Goal: Task Accomplishment & Management: Manage account settings

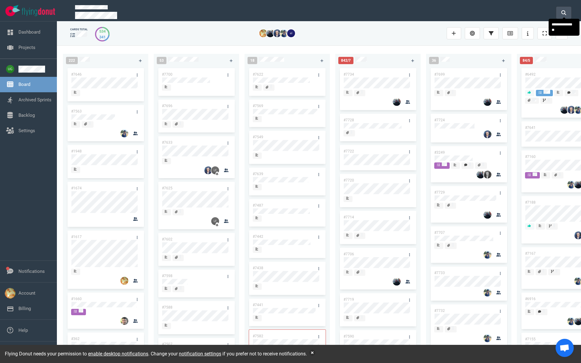
click at [566, 7] on button at bounding box center [564, 13] width 15 height 12
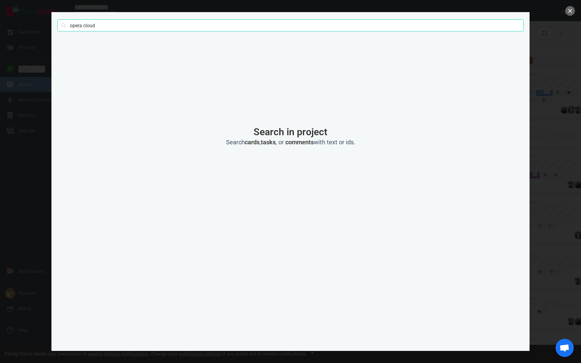
click button "Search" at bounding box center [0, 0] width 0 height 0
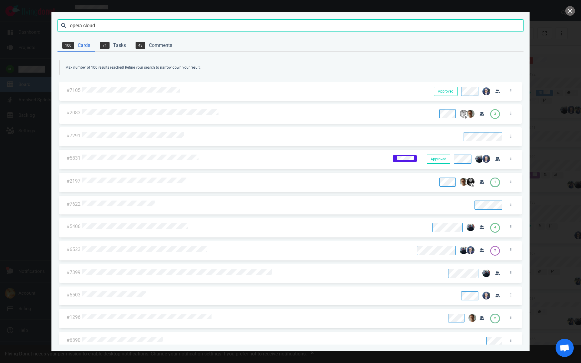
click at [124, 23] on input "opera cloud" at bounding box center [291, 25] width 466 height 12
paste input "[URL][DOMAIN_NAME]."
click button "Search" at bounding box center [0, 0] width 0 height 0
click at [260, 28] on input "[URL][DOMAIN_NAME]" at bounding box center [291, 25] width 466 height 12
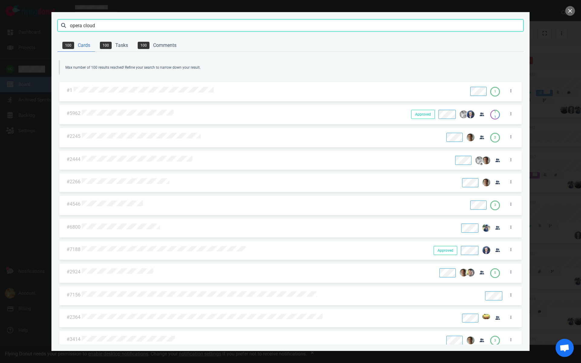
type input "opera cloud"
click button "Search" at bounding box center [0, 0] width 0 height 0
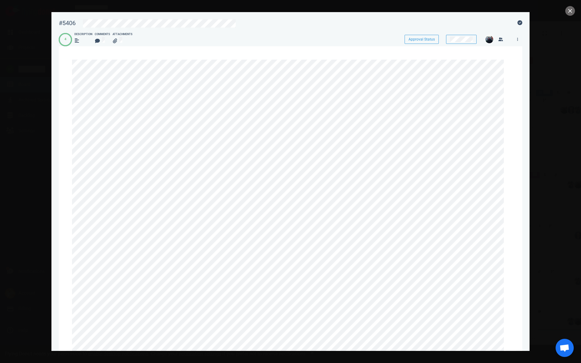
click at [79, 363] on icon at bounding box center [77, 366] width 4 height 4
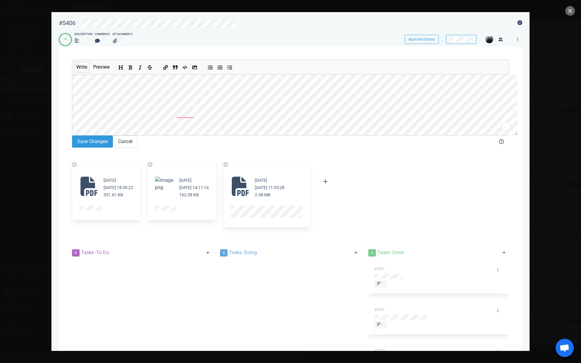
scroll to position [55, 0]
click at [83, 136] on button "Save Changes" at bounding box center [92, 142] width 41 height 12
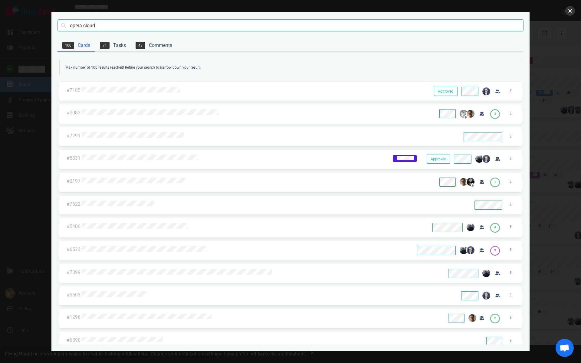
click at [573, 10] on button "close" at bounding box center [571, 11] width 10 height 10
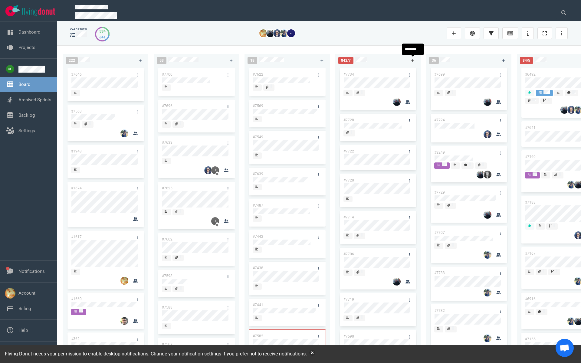
click at [413, 61] on icon at bounding box center [413, 61] width 3 height 4
click at [348, 72] on link "#7735" at bounding box center [349, 74] width 11 height 4
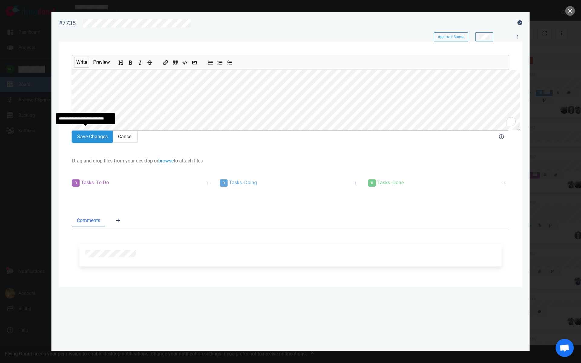
click at [88, 136] on button "Save Changes" at bounding box center [92, 137] width 41 height 12
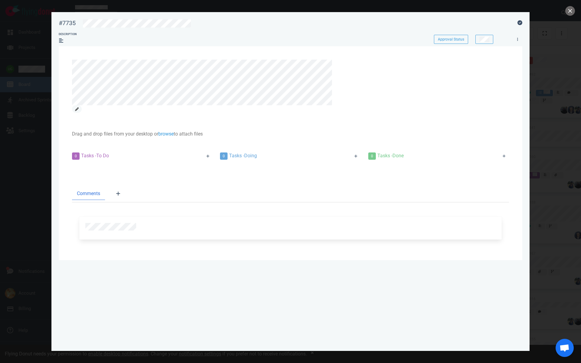
click at [79, 107] on icon at bounding box center [77, 109] width 4 height 4
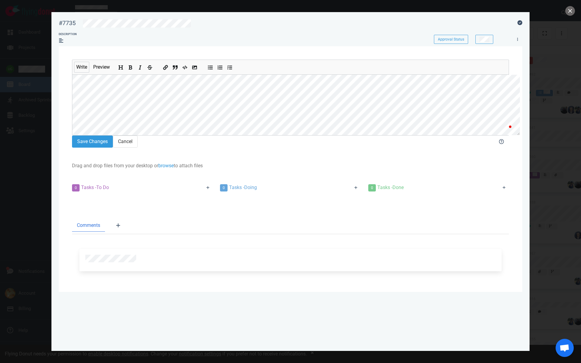
scroll to position [21, 0]
click at [93, 141] on button "Save Changes" at bounding box center [92, 142] width 41 height 12
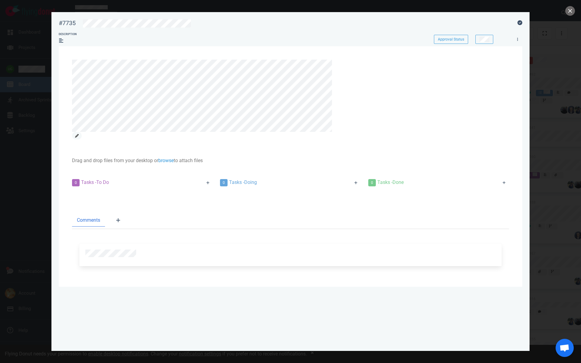
click at [79, 134] on icon at bounding box center [77, 136] width 4 height 4
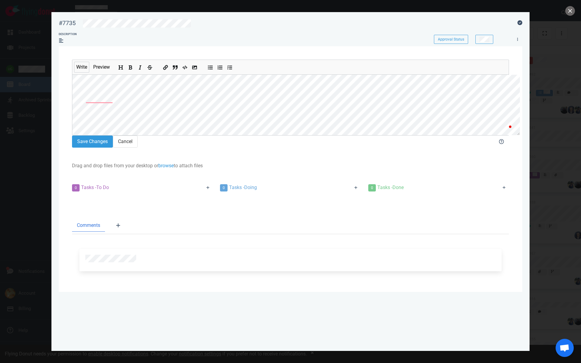
scroll to position [29, 0]
click at [72, 144] on button "Save Changes" at bounding box center [92, 142] width 41 height 12
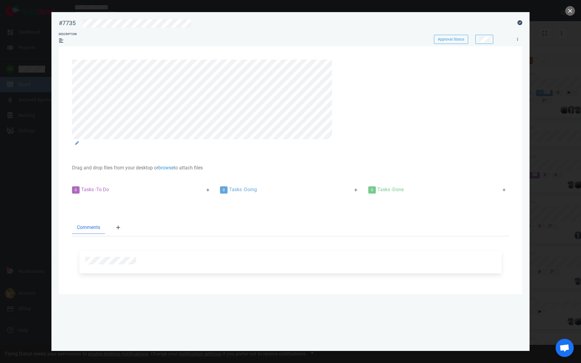
click at [61, 57] on section "Drag and drop files from your desktop or browse to attach files Attach Files Co…" at bounding box center [291, 170] width 464 height 248
click at [63, 132] on section "Drag and drop files from your desktop or browse to attach files Attach Files Co…" at bounding box center [291, 170] width 464 height 248
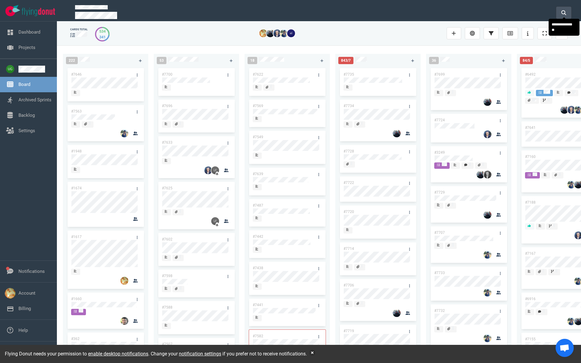
click at [566, 10] on icon at bounding box center [564, 12] width 5 height 5
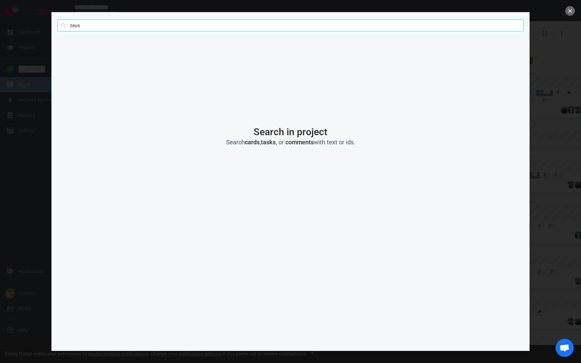
type input "zeus"
click button "Search" at bounding box center [0, 0] width 0 height 0
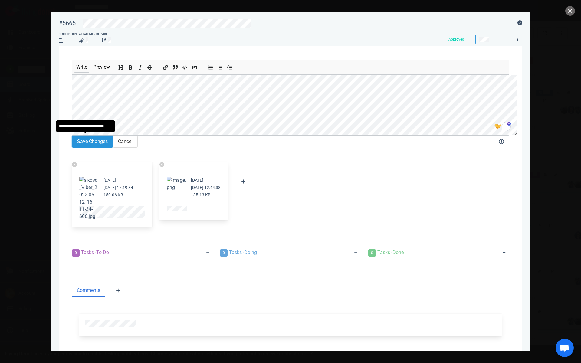
click at [93, 140] on button "Save Changes" at bounding box center [92, 142] width 41 height 12
